Goal: Book appointment/travel/reservation

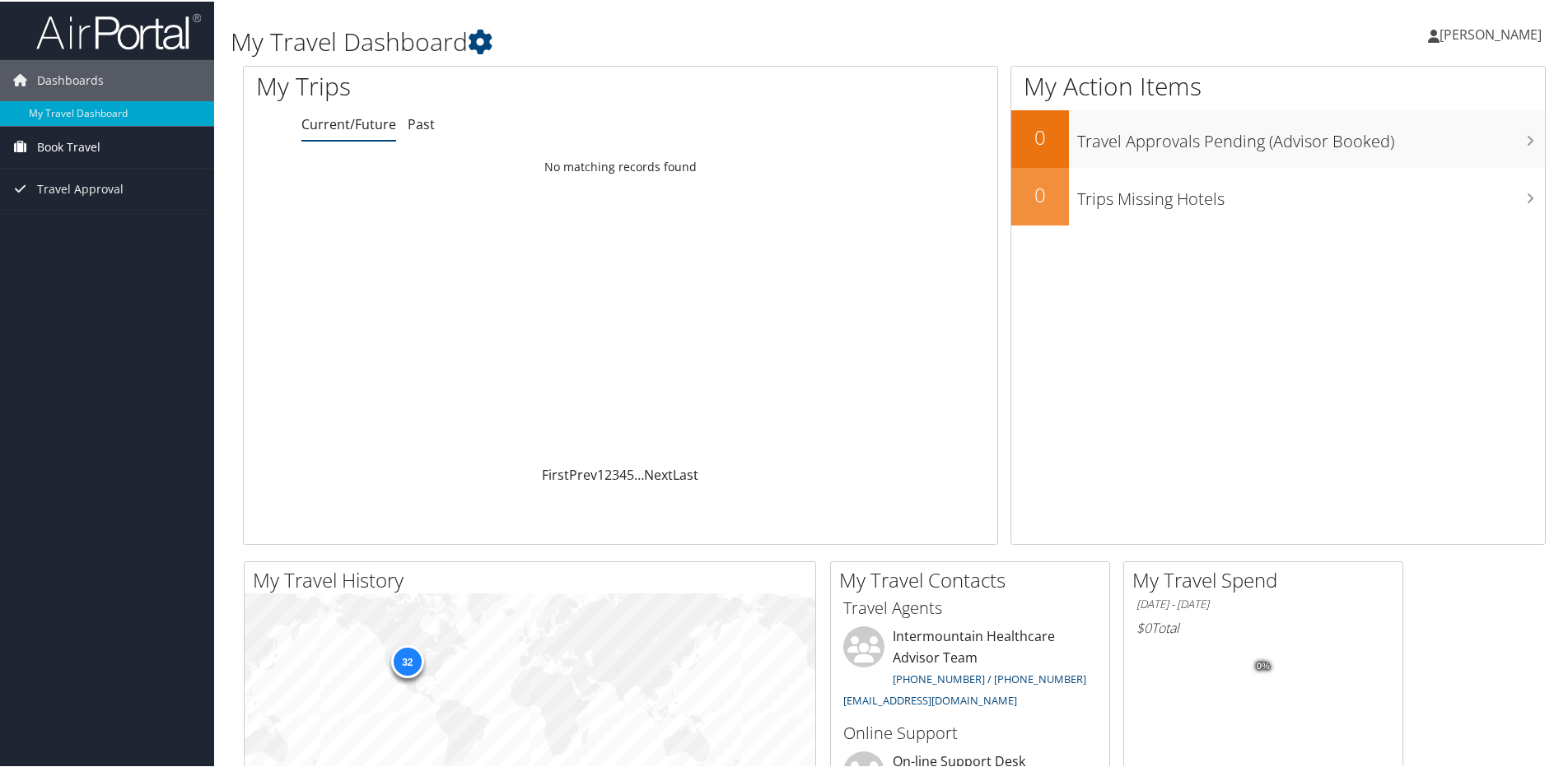
click at [70, 150] on span "Book Travel" at bounding box center [69, 146] width 63 height 41
click at [68, 204] on link "Book/Manage Online Trips" at bounding box center [107, 203] width 214 height 25
